Goal: Find specific page/section: Find specific page/section

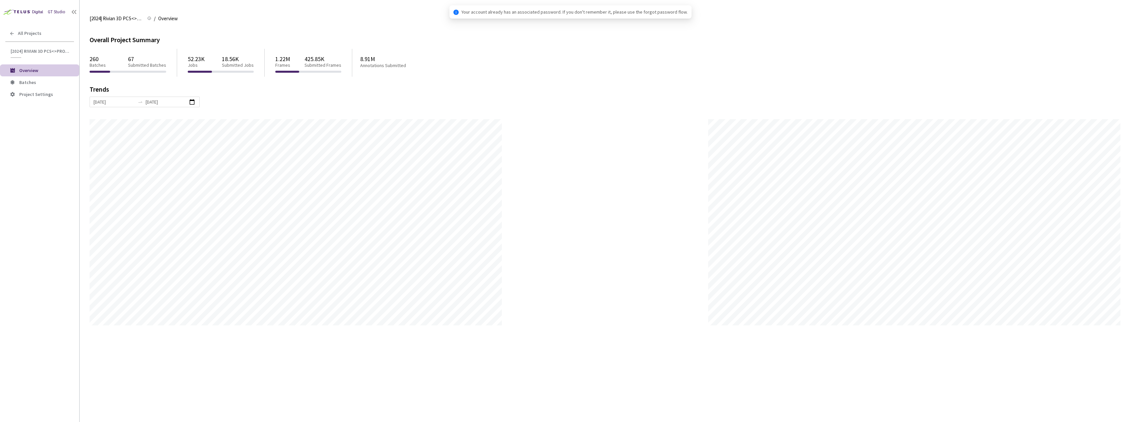
scroll to position [422, 1141]
click at [46, 84] on span "Batches" at bounding box center [46, 83] width 55 height 6
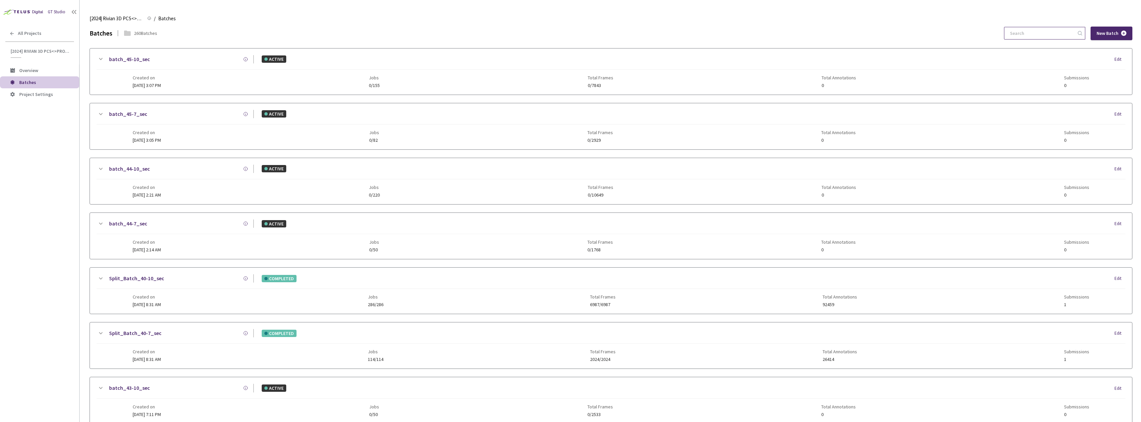
click at [1046, 33] on input at bounding box center [1041, 33] width 71 height 12
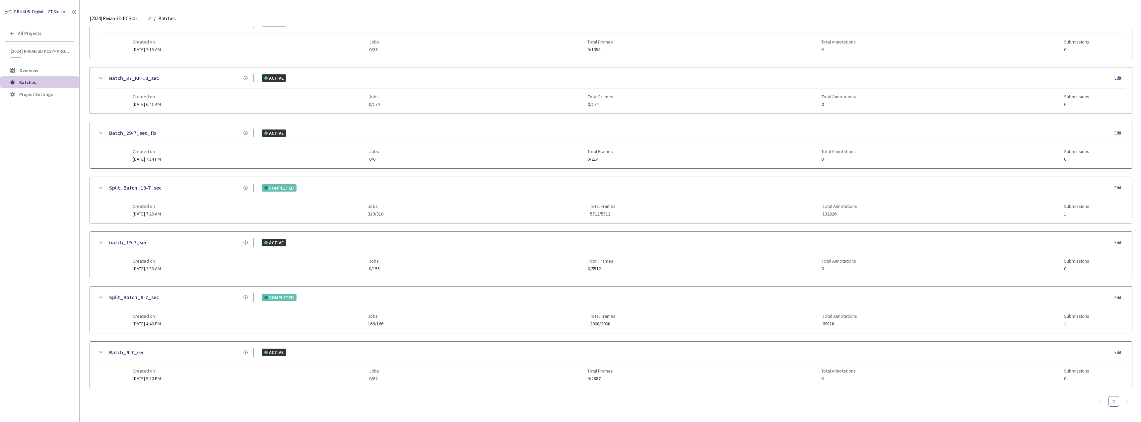
type input "9-7"
click at [102, 294] on icon at bounding box center [101, 297] width 8 height 8
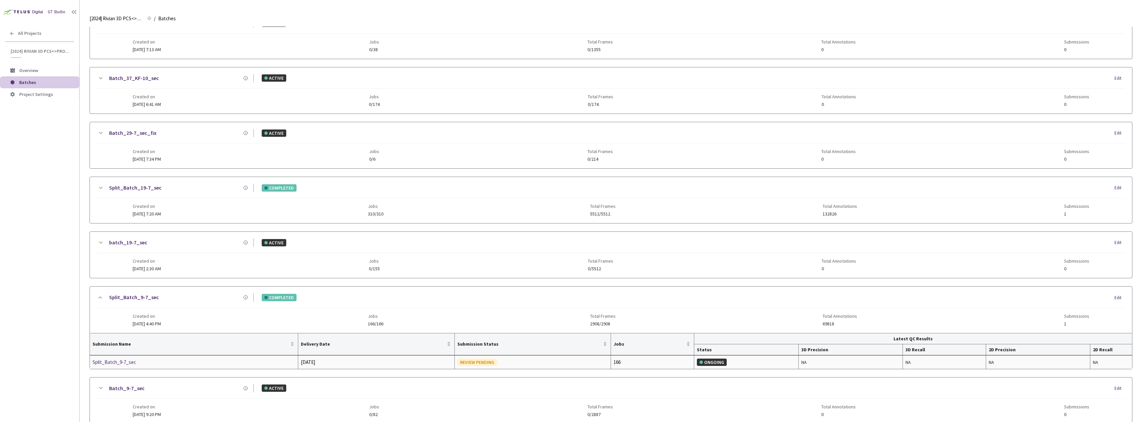
click at [133, 363] on div "Split_Batch_9-7_sec" at bounding box center [128, 362] width 70 height 8
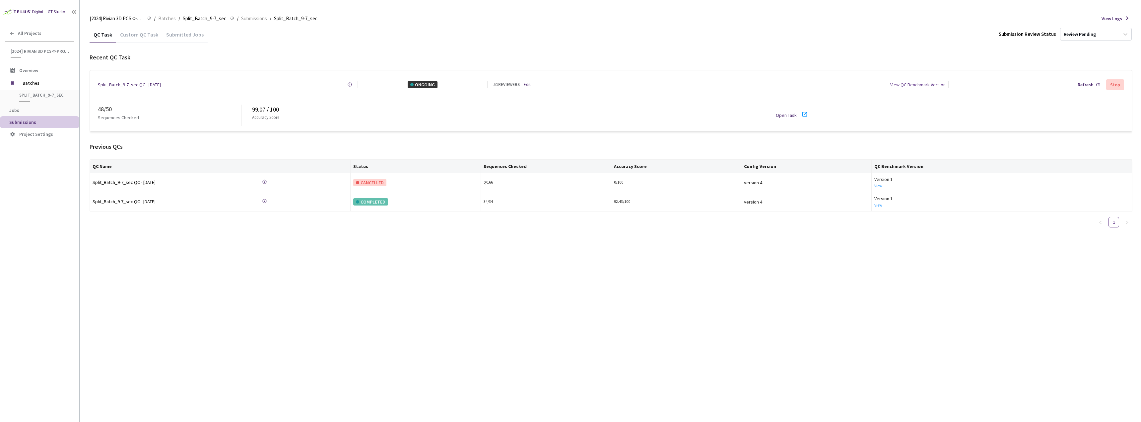
click at [145, 36] on div "Custom QC Task" at bounding box center [139, 36] width 46 height 11
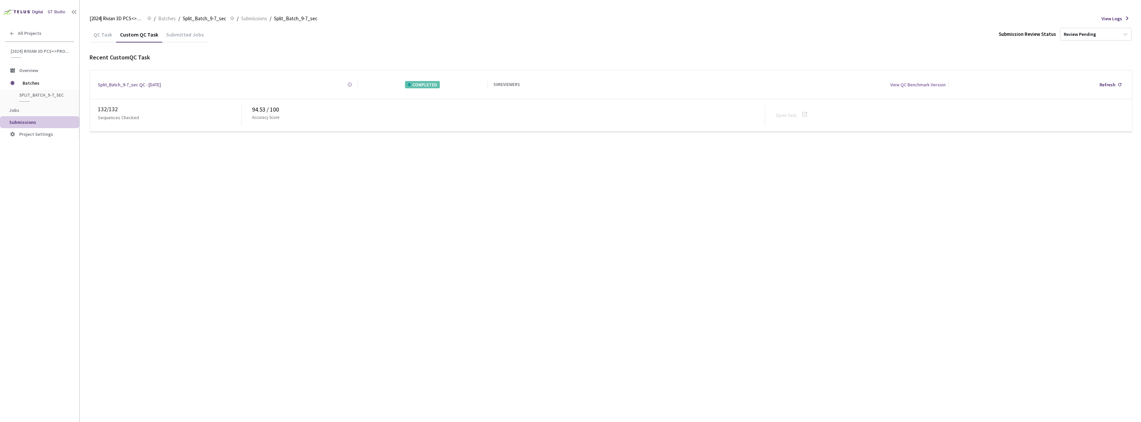
click at [96, 35] on div "QC Task" at bounding box center [103, 36] width 27 height 11
